Goal: Transaction & Acquisition: Purchase product/service

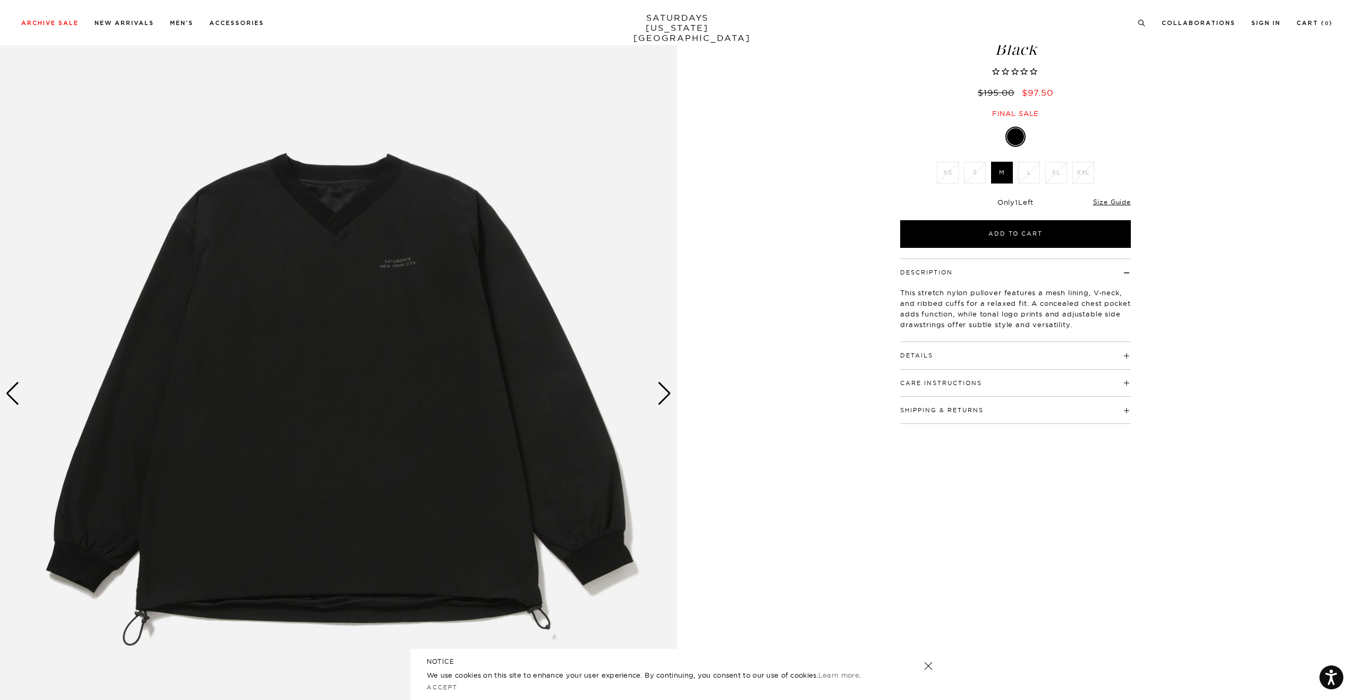
scroll to position [95, 0]
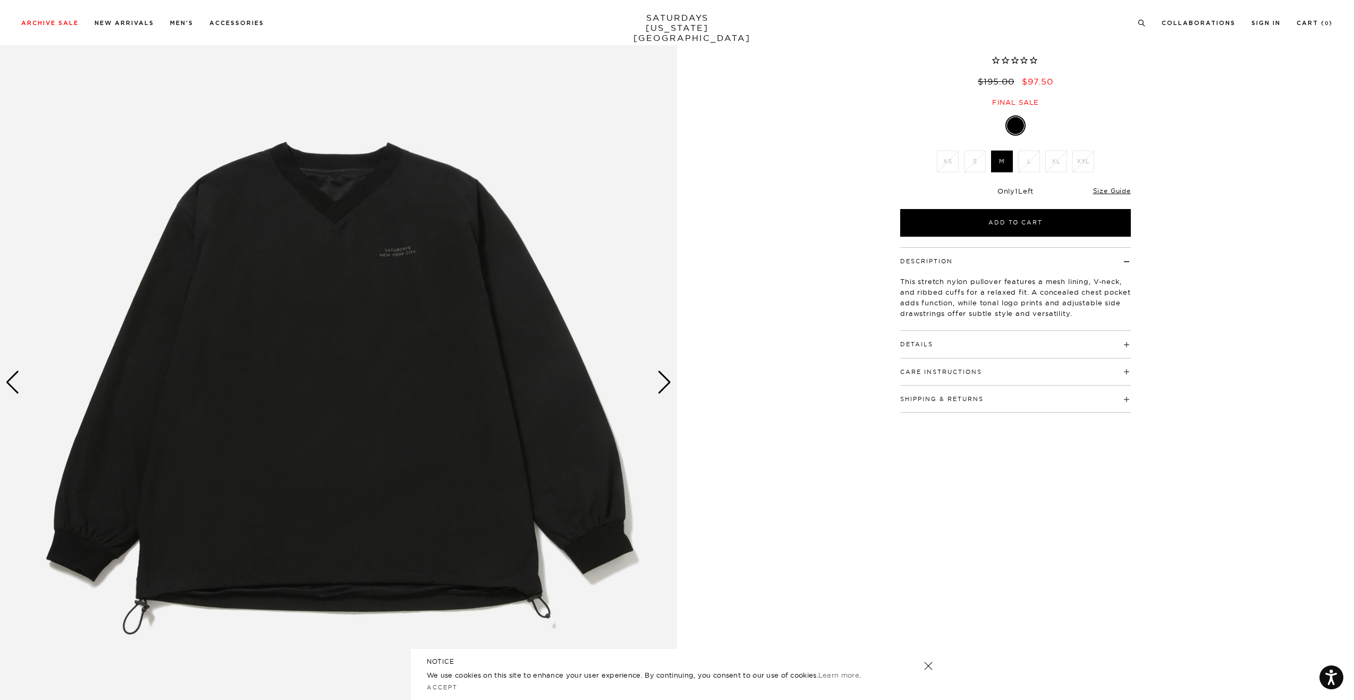
click at [663, 380] on div "Next slide" at bounding box center [665, 381] width 14 height 23
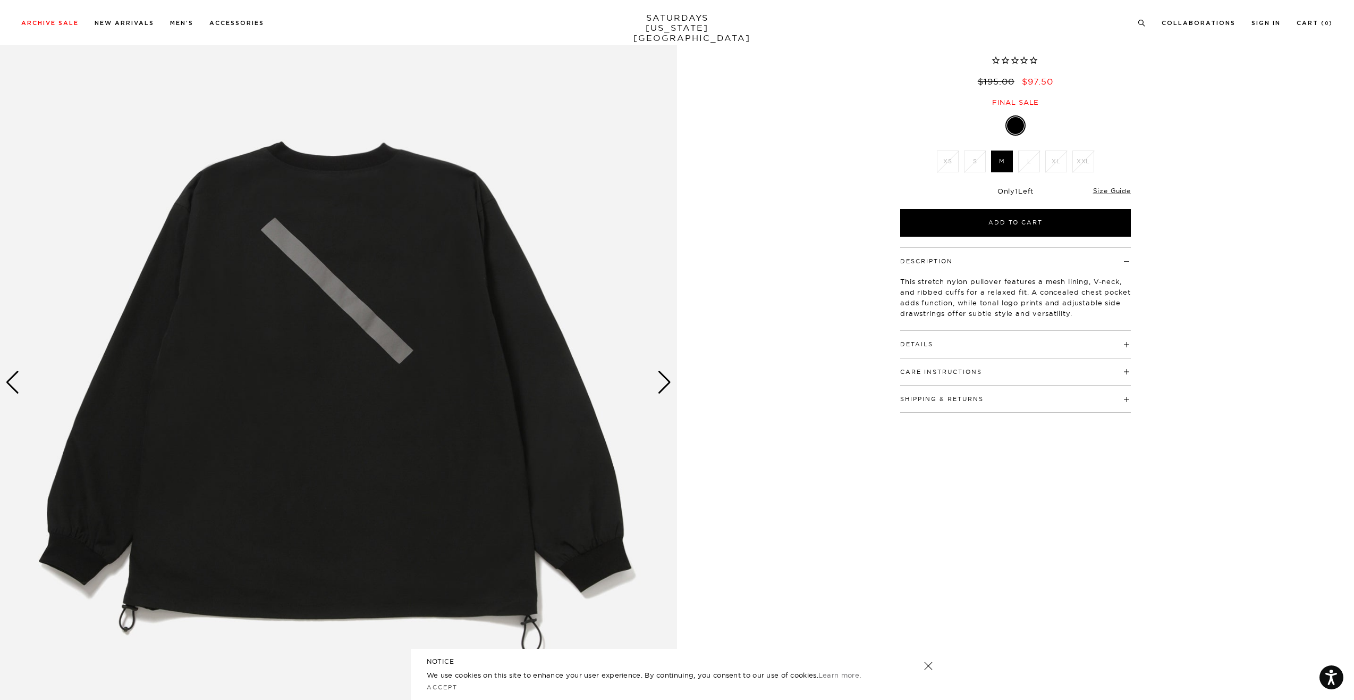
click at [663, 380] on div "Next slide" at bounding box center [665, 381] width 14 height 23
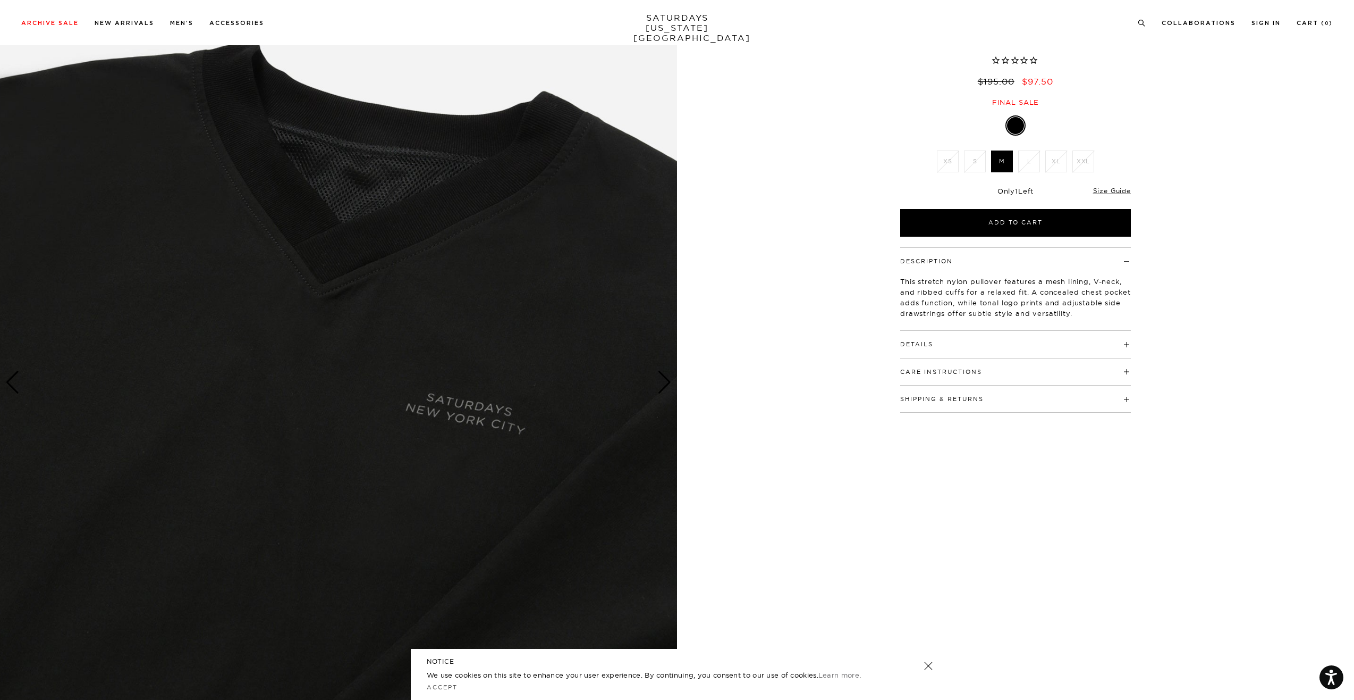
click at [663, 380] on div "Next slide" at bounding box center [665, 381] width 14 height 23
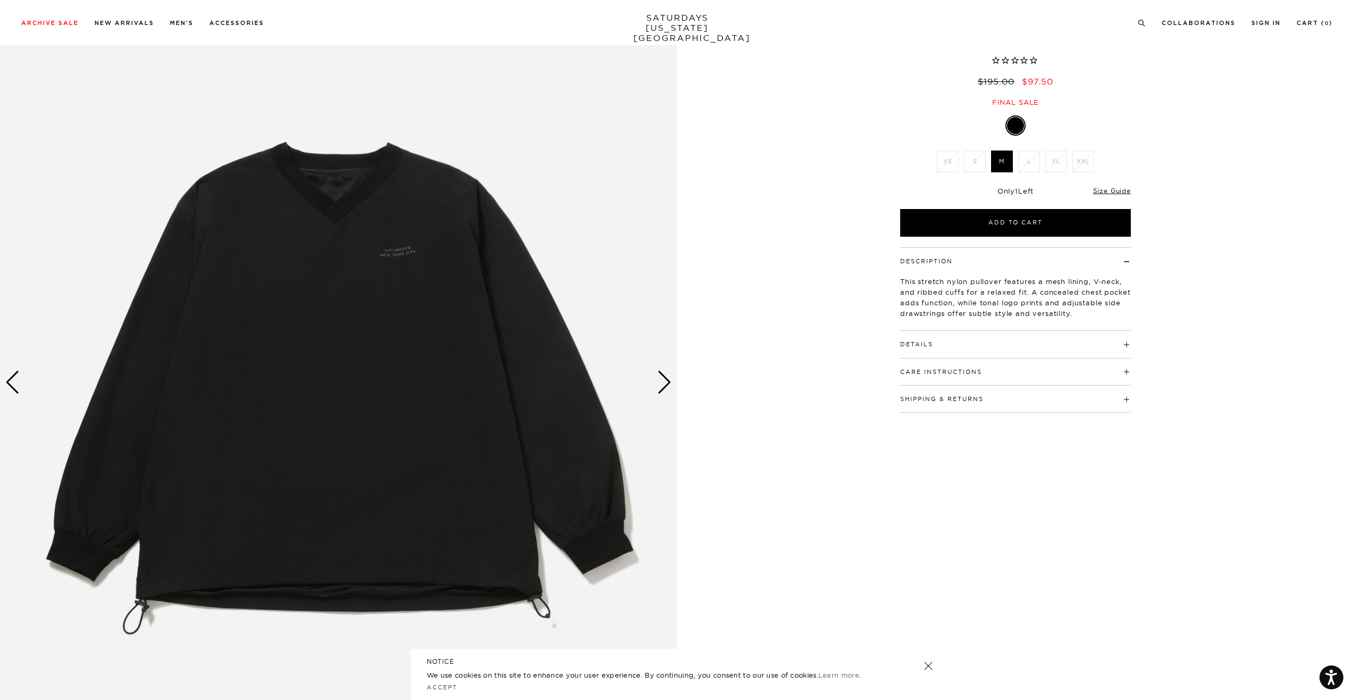
click at [663, 380] on div "Next slide" at bounding box center [665, 381] width 14 height 23
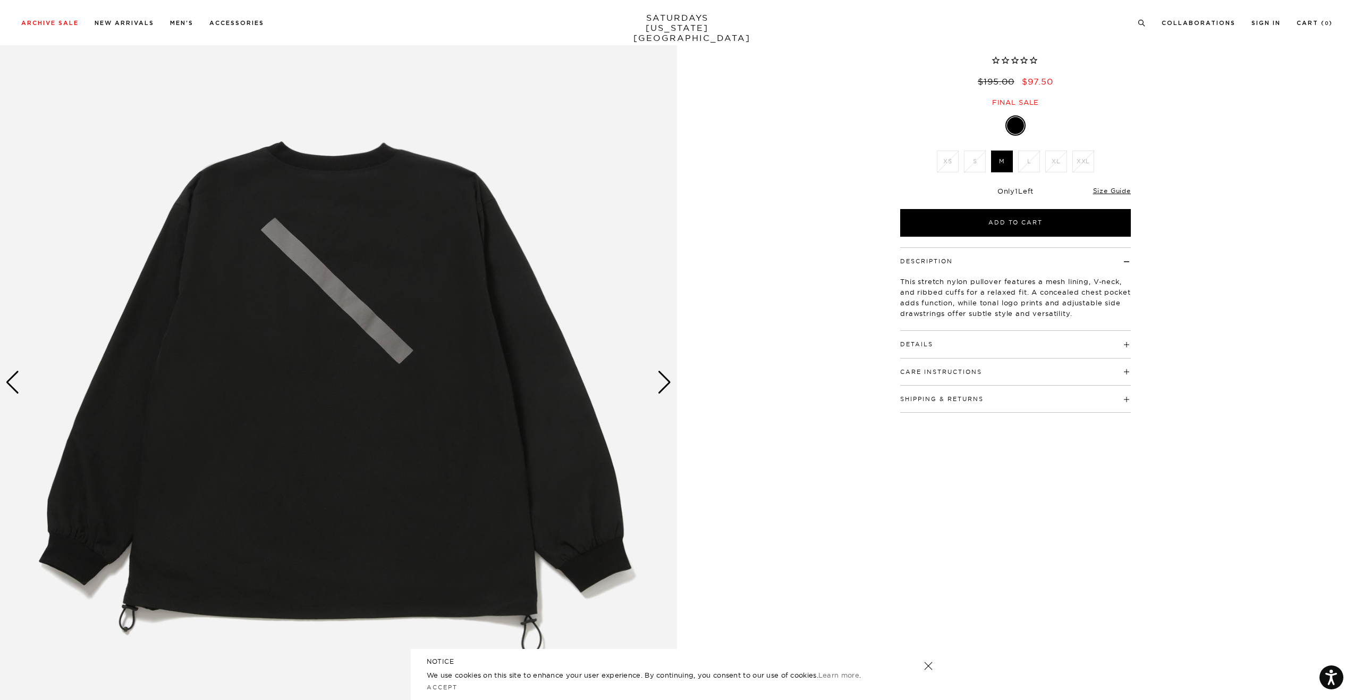
click at [663, 380] on div "Next slide" at bounding box center [665, 381] width 14 height 23
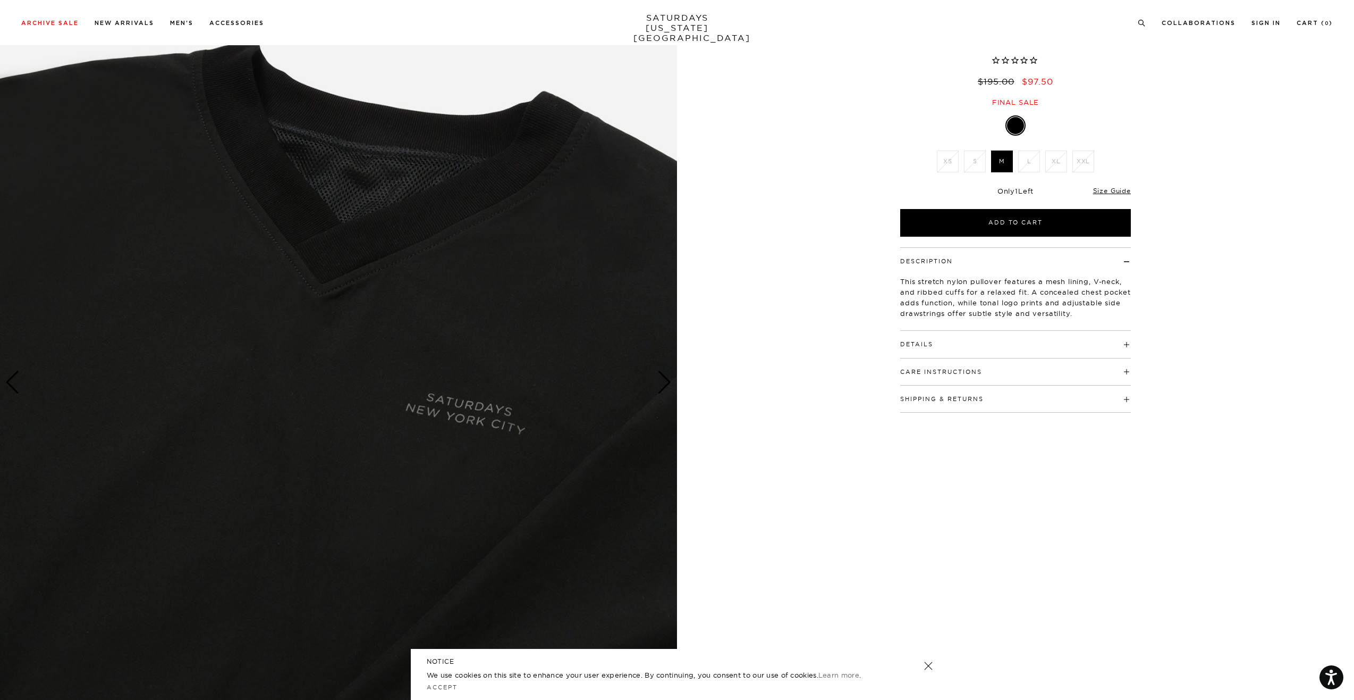
click at [663, 380] on div "Next slide" at bounding box center [665, 381] width 14 height 23
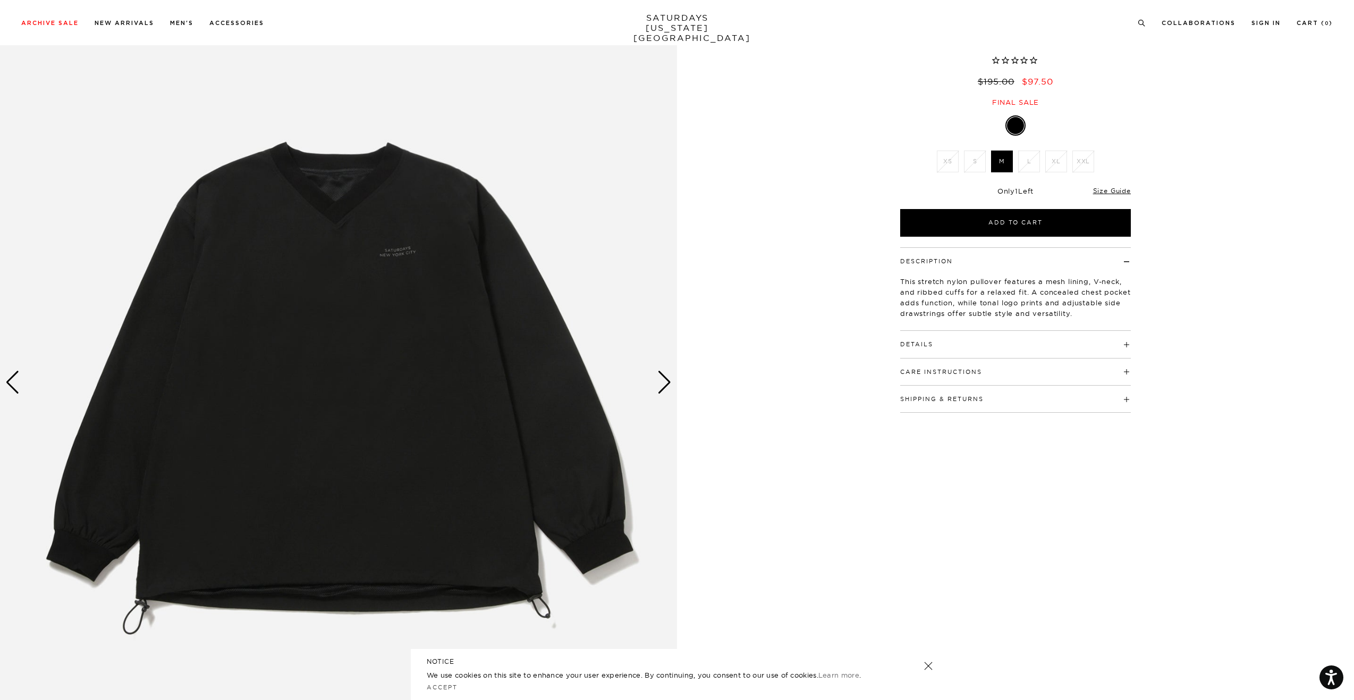
click at [663, 380] on div "Next slide" at bounding box center [665, 381] width 14 height 23
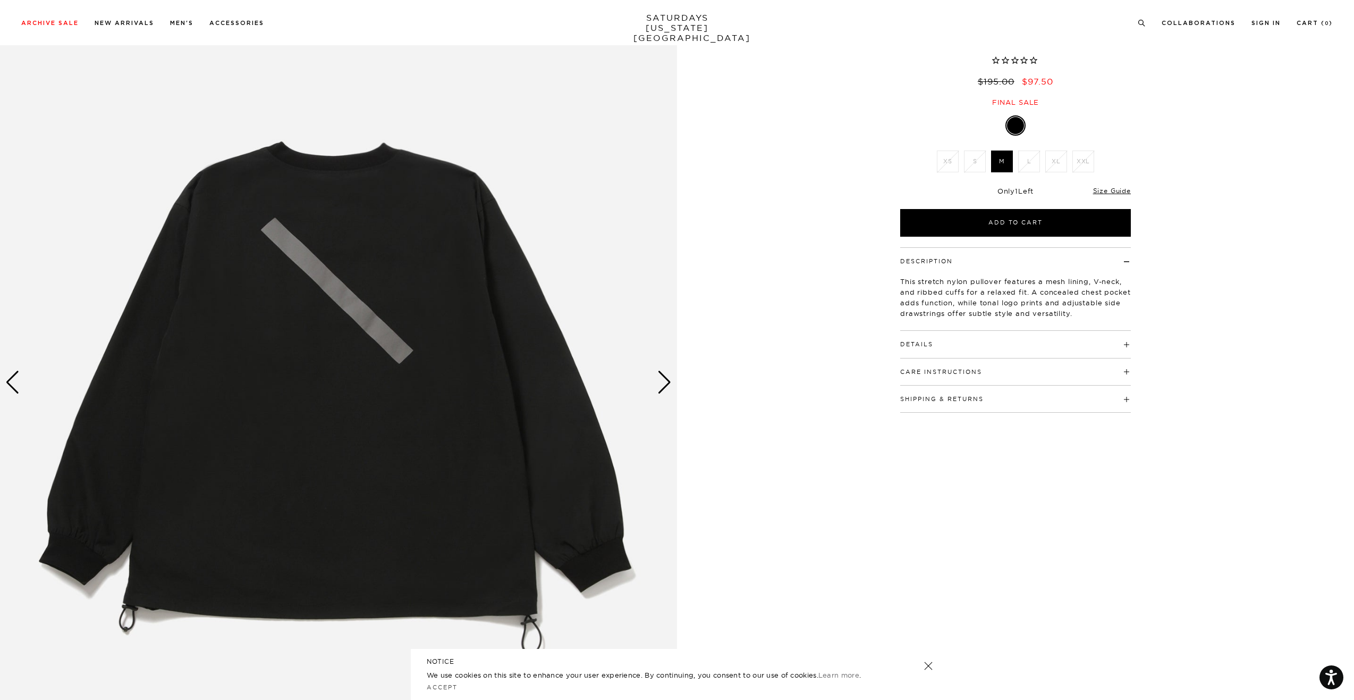
click at [20, 380] on img at bounding box center [338, 382] width 677 height 847
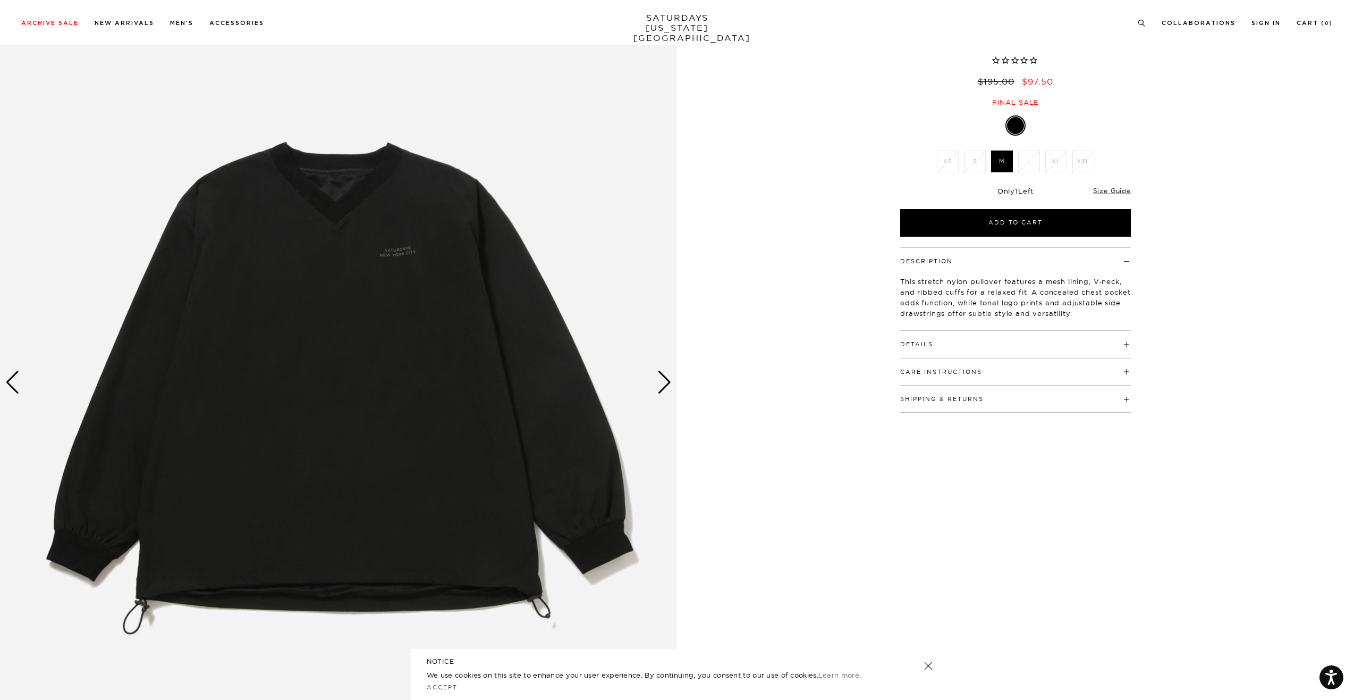
click at [293, 280] on img at bounding box center [338, 382] width 677 height 847
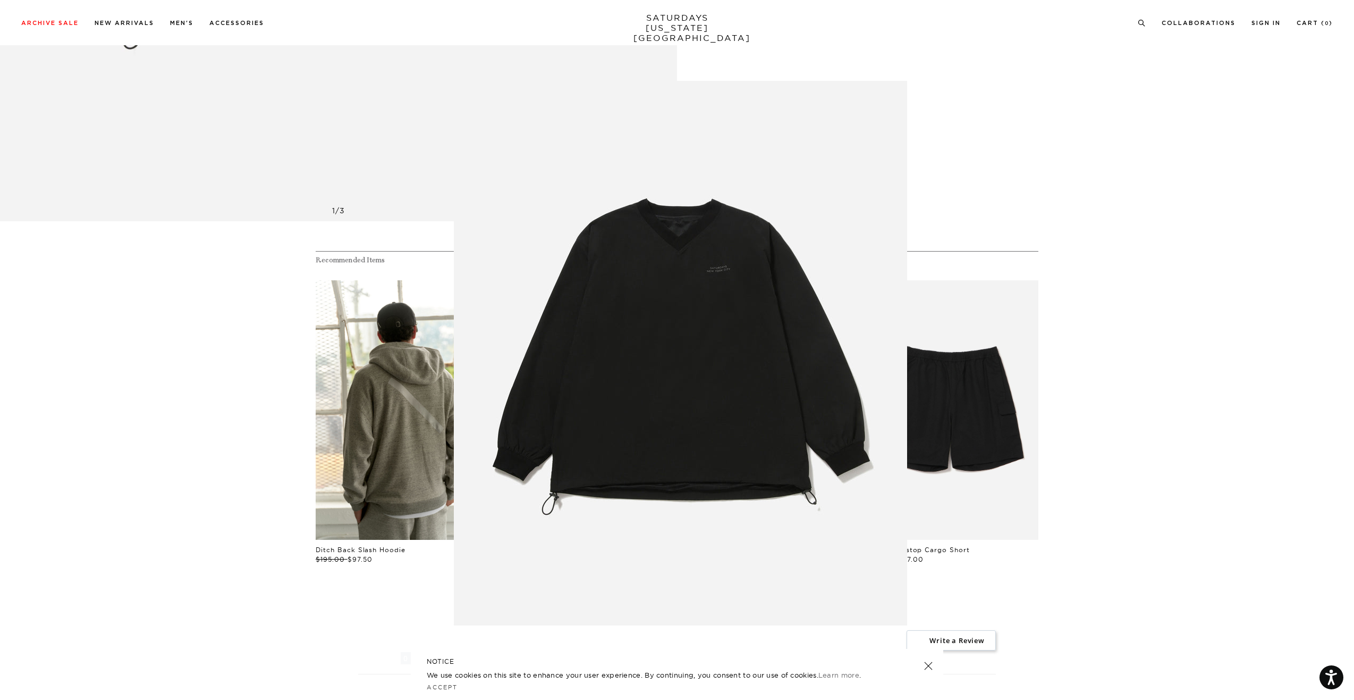
scroll to position [799, 0]
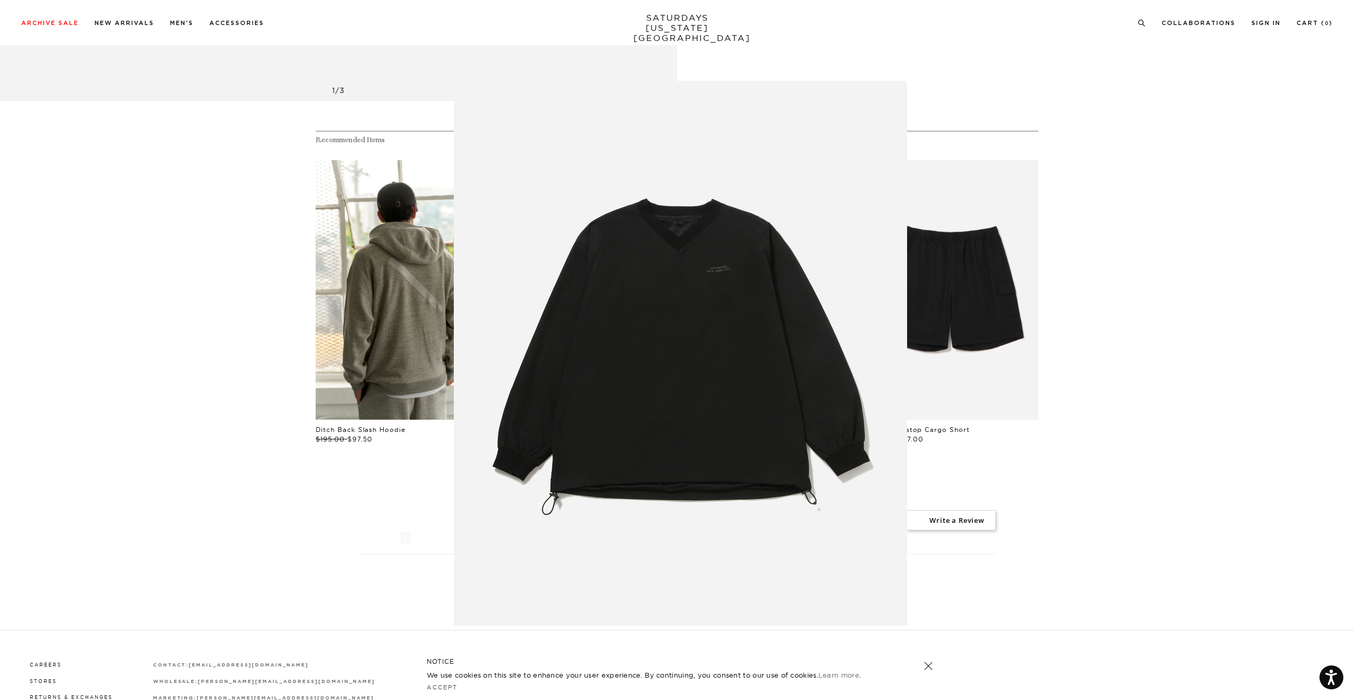
click at [347, 570] on figure at bounding box center [677, 350] width 1354 height 700
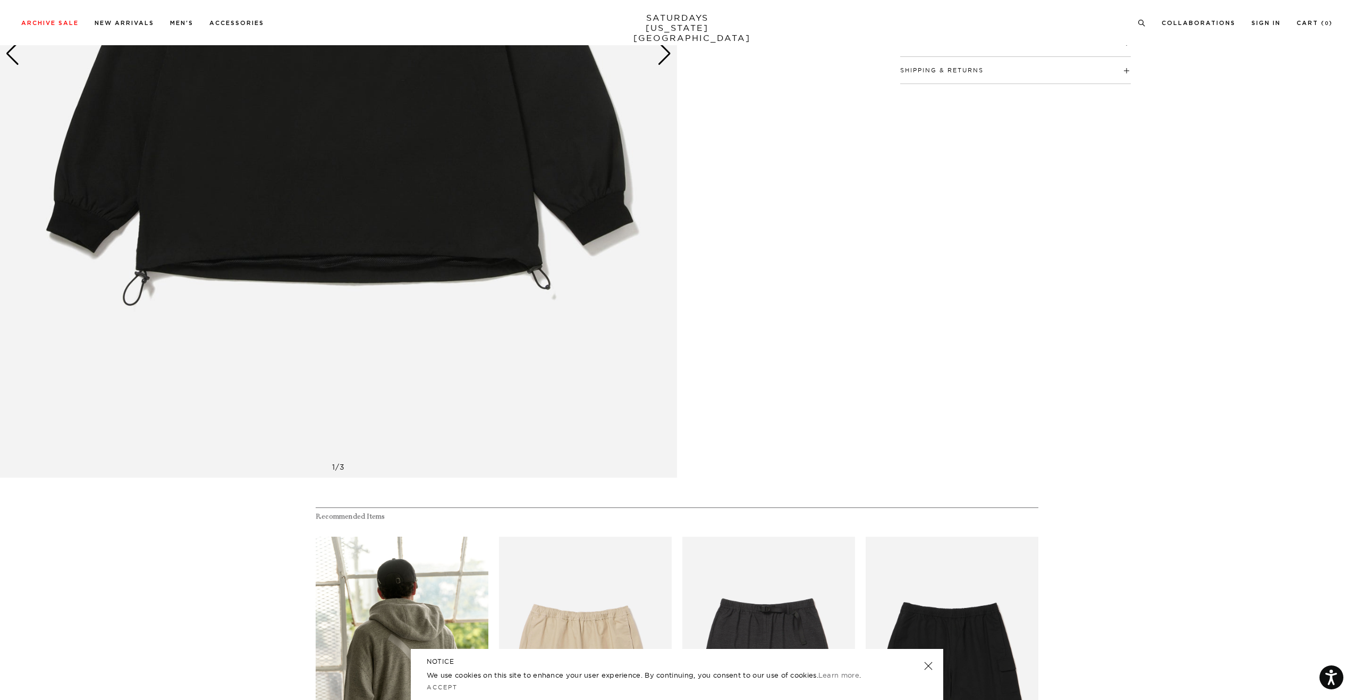
scroll to position [0, 0]
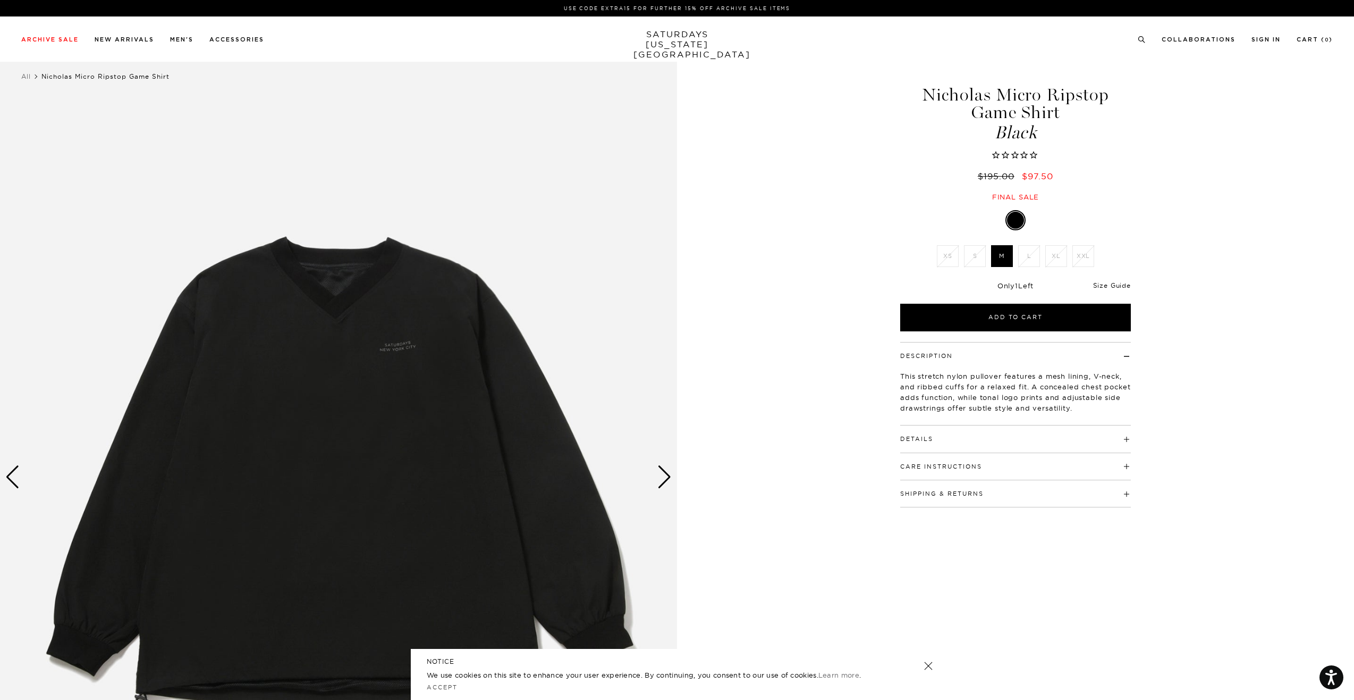
click at [1101, 285] on link "Size Guide" at bounding box center [1112, 285] width 38 height 8
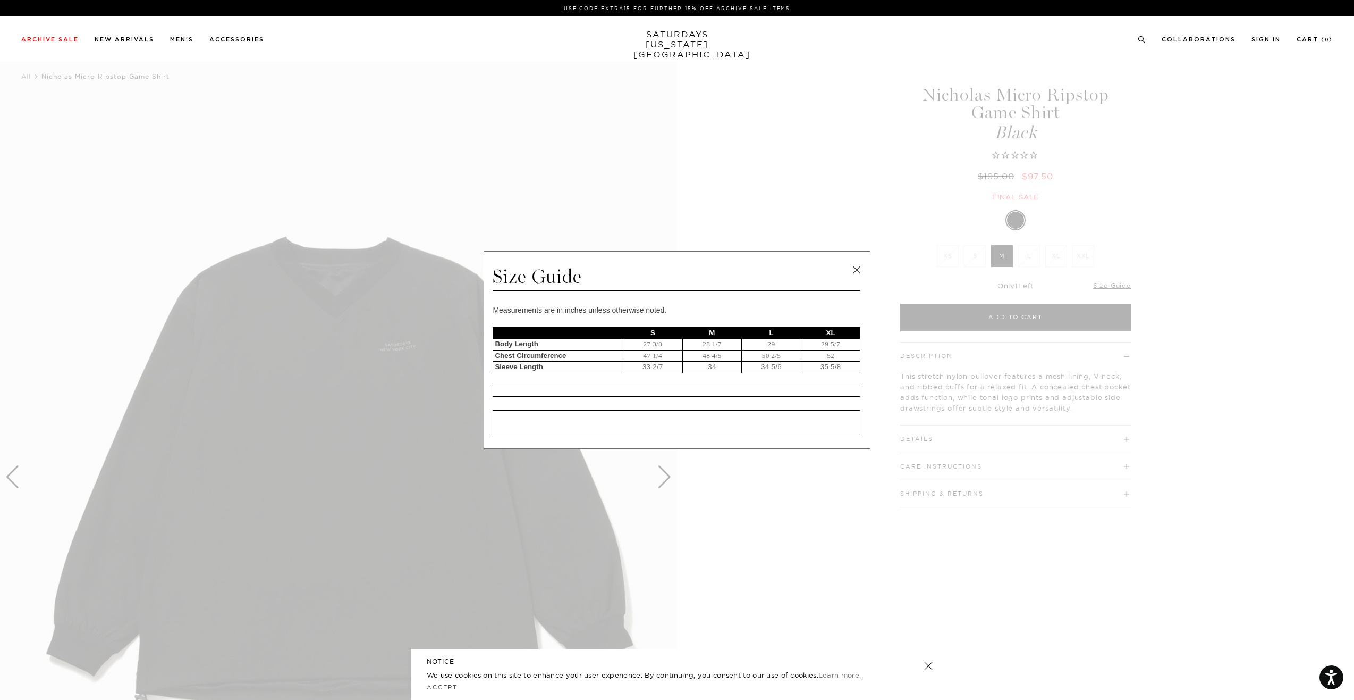
click at [818, 208] on span at bounding box center [673, 350] width 1346 height 700
